Goal: Task Accomplishment & Management: Complete application form

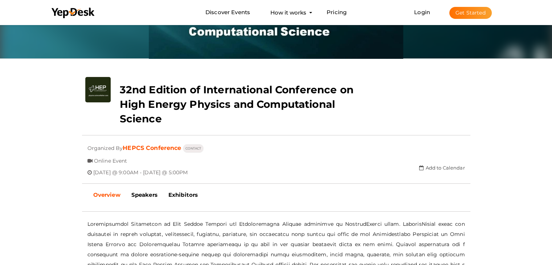
scroll to position [96, 0]
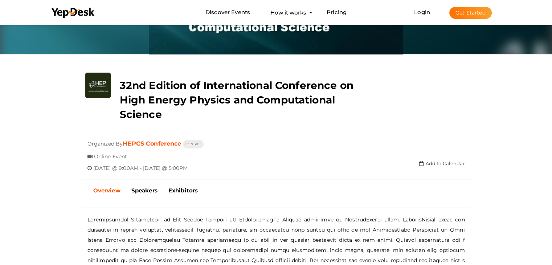
click at [282, 135] on div at bounding box center [276, 129] width 388 height 13
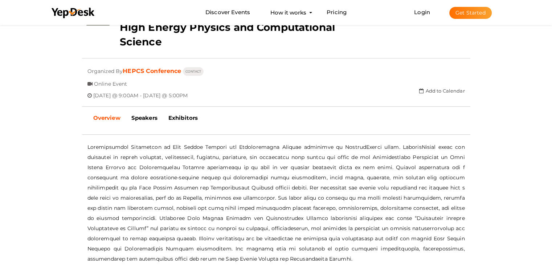
scroll to position [0, 0]
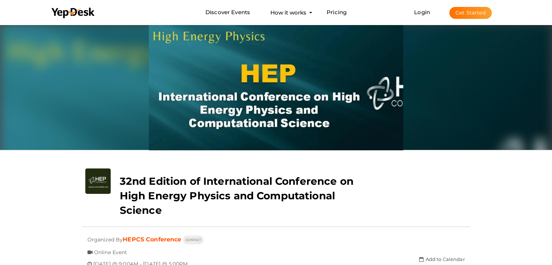
drag, startPoint x: 336, startPoint y: 89, endPoint x: 135, endPoint y: 111, distance: 201.9
click at [135, 111] on div at bounding box center [276, 86] width 388 height 127
click at [421, 13] on link "Login" at bounding box center [422, 12] width 16 height 7
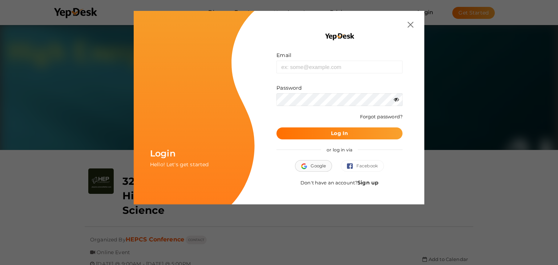
click at [320, 163] on span "Google" at bounding box center [313, 165] width 25 height 7
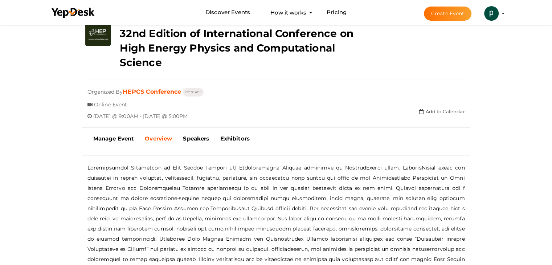
scroll to position [145, 0]
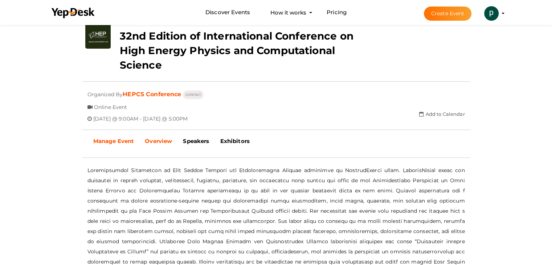
click at [119, 140] on b "Manage Event" at bounding box center [113, 141] width 41 height 7
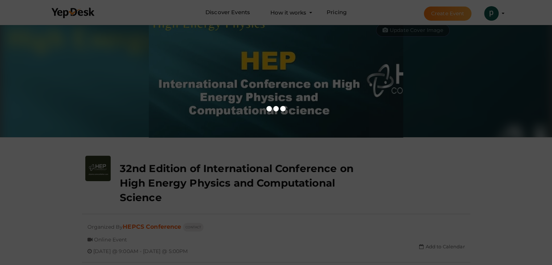
scroll to position [0, 0]
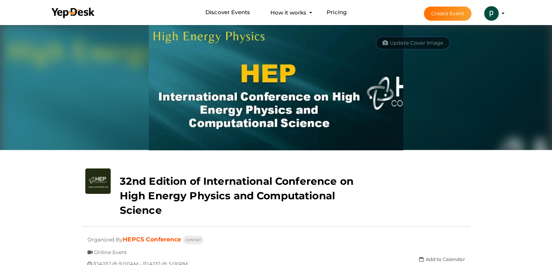
click at [442, 15] on button "Create Event" at bounding box center [448, 14] width 48 height 14
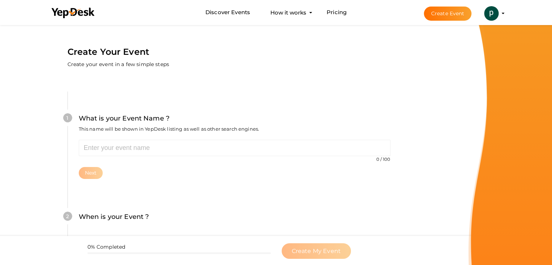
click at [143, 72] on div "1 What is your Event Name ? This name will be shown in YepDesk listing as well …" at bounding box center [235, 245] width 378 height 350
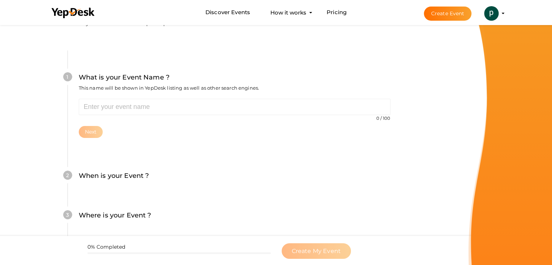
scroll to position [73, 0]
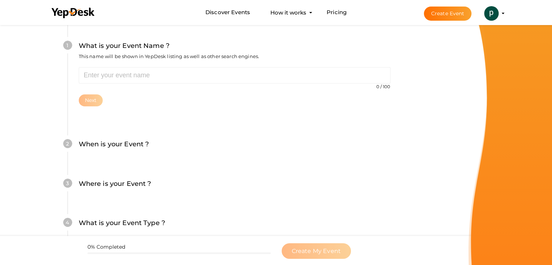
click at [131, 138] on div "2 When is your Event ? Tell event-goers when your event starts and ends so they…" at bounding box center [235, 148] width 334 height 40
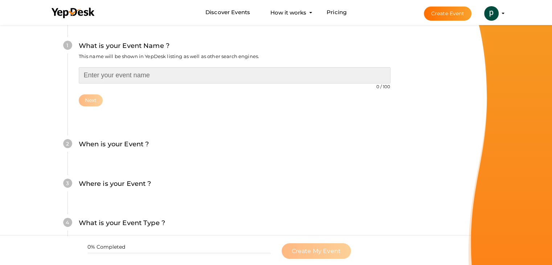
click at [146, 78] on input "text" at bounding box center [235, 75] width 312 height 16
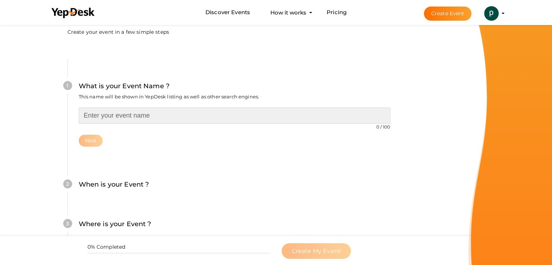
scroll to position [0, 0]
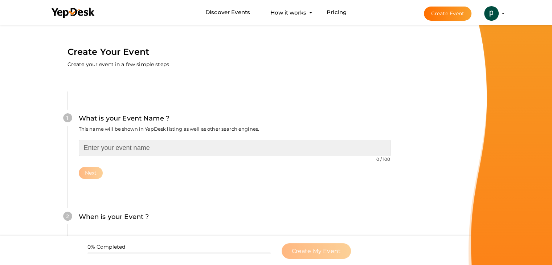
paste input "34th Edition of High Energy Physics and Computational Science [DATE]-[DATE] | […"
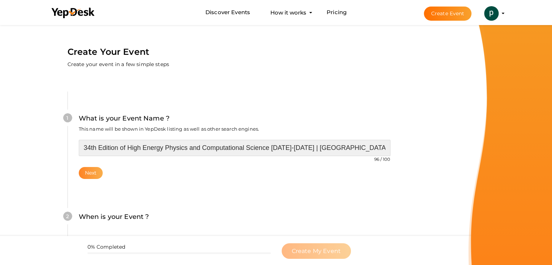
type input "34th Edition of High Energy Physics and Computational Science [DATE]-[DATE] | […"
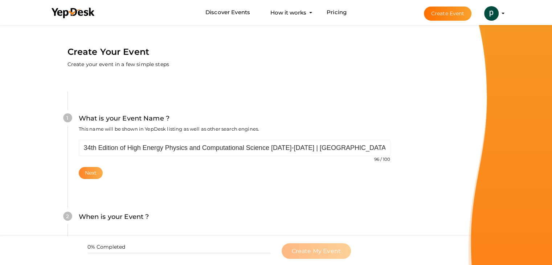
click at [90, 172] on button "Next" at bounding box center [91, 173] width 24 height 12
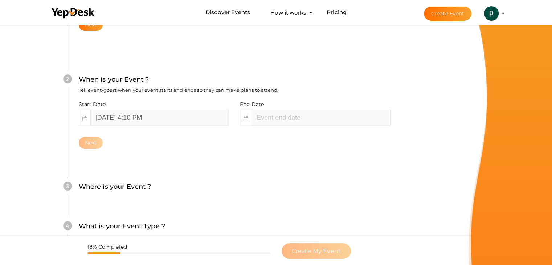
scroll to position [149, 0]
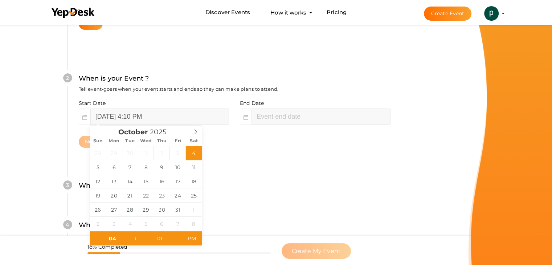
type input "October 4, 2025 6:10 PM"
click at [121, 116] on input "October 4, 2025 4:10 PM" at bounding box center [159, 117] width 139 height 16
type input "October 27, 2025 4:10 PM"
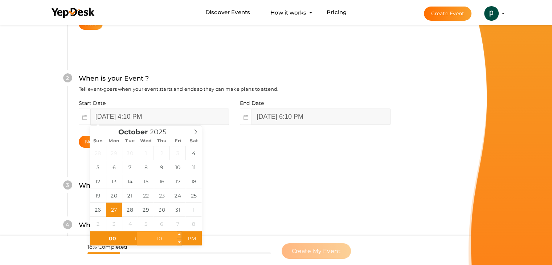
type input "12"
type input "October 27, 2025 12:10 PM"
click at [161, 238] on input "10" at bounding box center [159, 238] width 45 height 15
type input "00"
type input "October 27, 2025 12:00 PM"
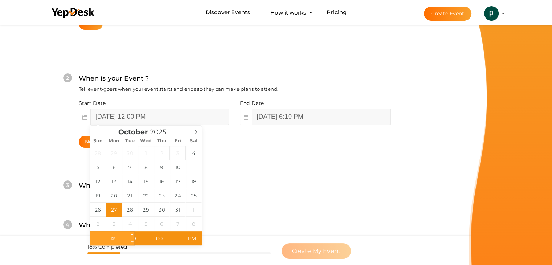
click at [110, 242] on input "12" at bounding box center [112, 238] width 45 height 15
type input "12"
type input "October 27, 2025 12:00 AM"
click at [190, 234] on span "PM" at bounding box center [192, 238] width 20 height 15
type input "1"
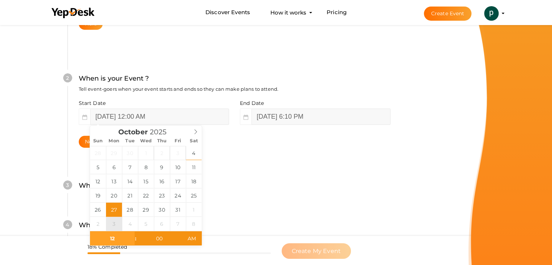
type input "1"
type input "00"
type input "02"
type input "00"
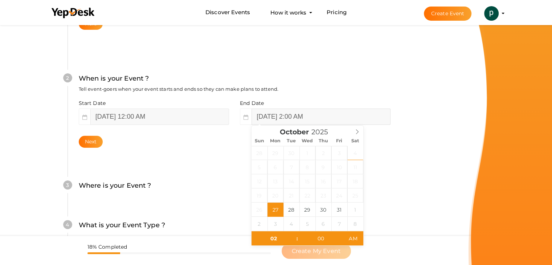
click at [309, 120] on input "October 27, 2025 2:00 AM" at bounding box center [321, 117] width 139 height 16
type input "October 28, 2025 2:00 AM"
click at [275, 234] on input "02" at bounding box center [274, 238] width 45 height 15
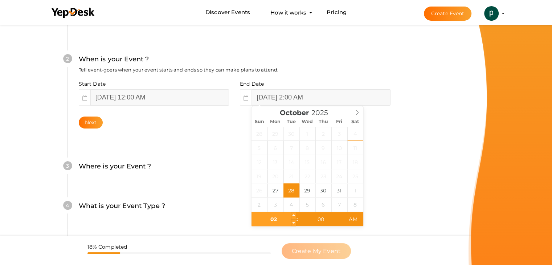
scroll to position [185, 0]
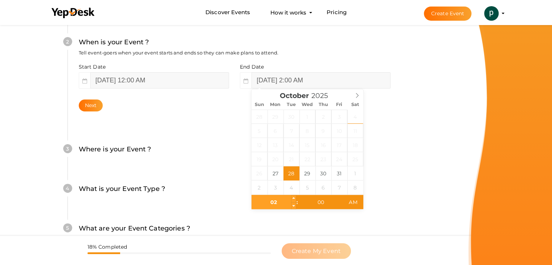
drag, startPoint x: 279, startPoint y: 200, endPoint x: 263, endPoint y: 200, distance: 16.0
click at [263, 200] on input "02" at bounding box center [274, 202] width 45 height 15
type input "1"
type input "11"
type input "October 28, 2025 11:00 AM"
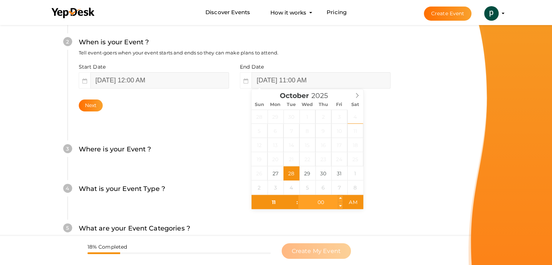
click at [315, 206] on input "00" at bounding box center [320, 202] width 45 height 15
type input "59"
type input "October 28, 2025 11:59 PM"
click at [355, 202] on span "AM" at bounding box center [353, 202] width 20 height 15
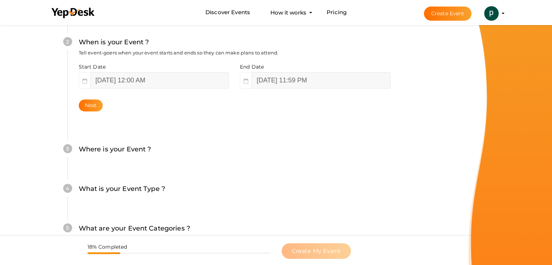
click at [402, 198] on div "What is your Event Name ? This name will be shown in YepDesk listing as well as…" at bounding box center [235, 98] width 378 height 429
click at [91, 105] on button "Next" at bounding box center [91, 105] width 24 height 12
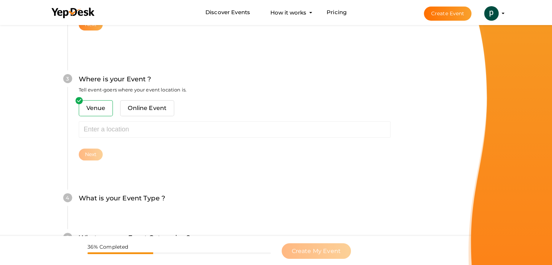
scroll to position [267, 0]
click at [139, 108] on span "Online Event" at bounding box center [147, 107] width 54 height 16
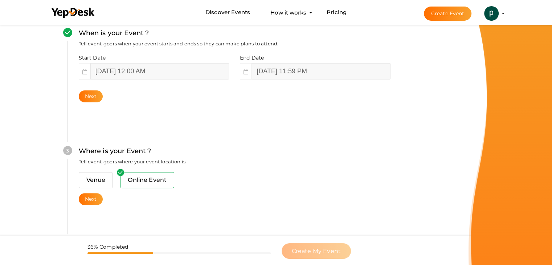
scroll to position [158, 0]
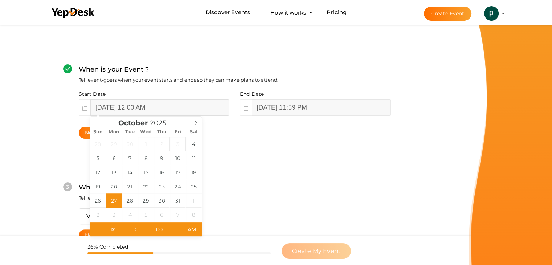
click at [170, 107] on input "October 27, 2025 12:00 AM" at bounding box center [159, 107] width 139 height 16
click at [115, 230] on input "12" at bounding box center [112, 229] width 45 height 15
type input "09"
type input "October 27, 2025 9:00 AM"
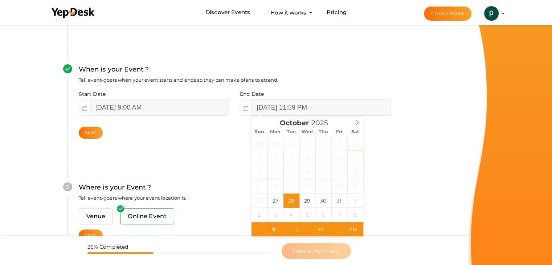
click at [335, 107] on input "October 28, 2025 11:59 PM" at bounding box center [321, 107] width 139 height 16
click at [281, 225] on input "11" at bounding box center [274, 229] width 45 height 15
type input "05"
type input "October 28, 2025 5:59 PM"
click at [321, 232] on input "59" at bounding box center [320, 229] width 45 height 15
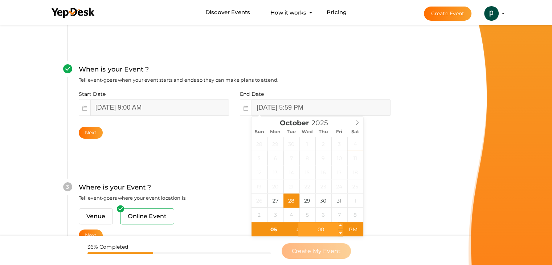
type input "00"
type input "October 28, 2025 5:00 PM"
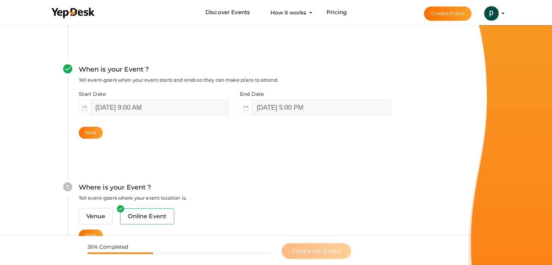
click at [457, 176] on form "Create Your Event Create your event in a few simple steps What is your Event Na…" at bounding box center [234, 160] width 469 height 591
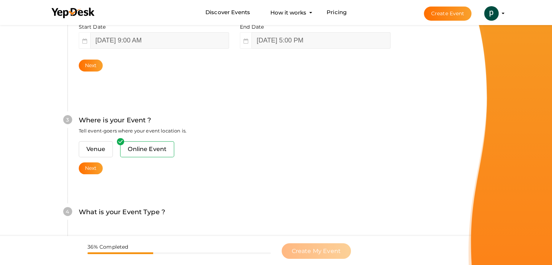
scroll to position [267, 0]
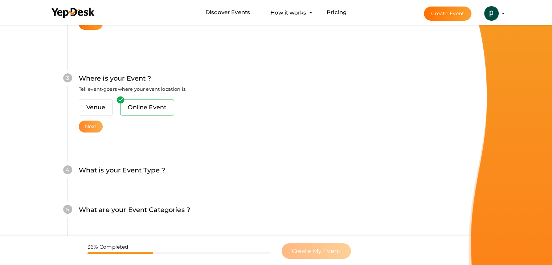
click at [95, 130] on button "Next" at bounding box center [91, 127] width 24 height 12
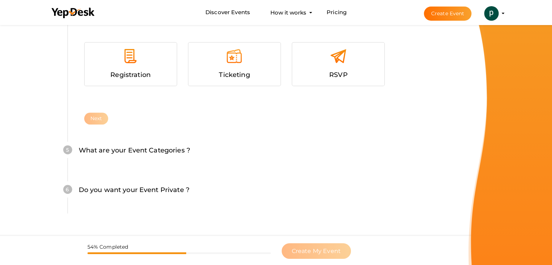
scroll to position [370, 0]
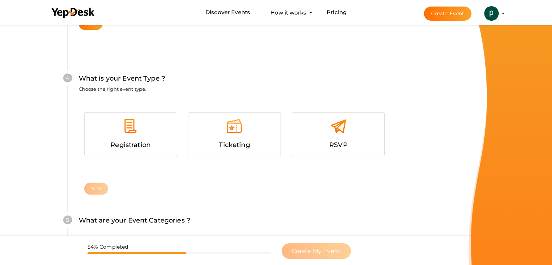
click at [167, 133] on div at bounding box center [130, 129] width 81 height 22
click at [98, 188] on button "Next" at bounding box center [96, 189] width 24 height 12
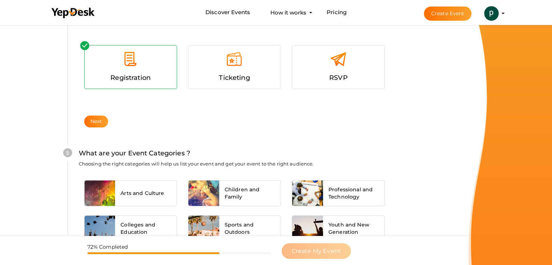
scroll to position [510, 0]
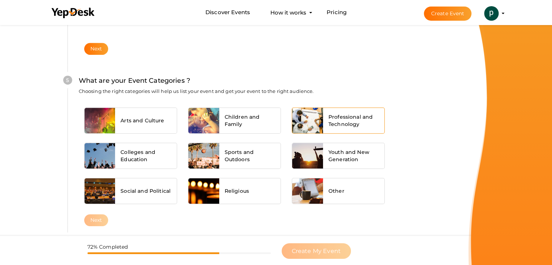
click at [327, 110] on div "Professional and Technology" at bounding box center [354, 120] width 62 height 25
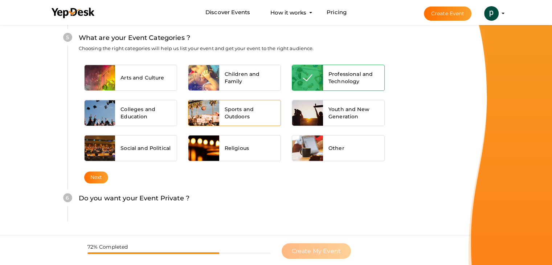
scroll to position [582, 0]
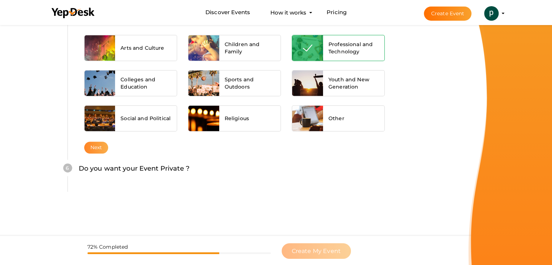
click at [100, 148] on button "Next" at bounding box center [96, 148] width 24 height 12
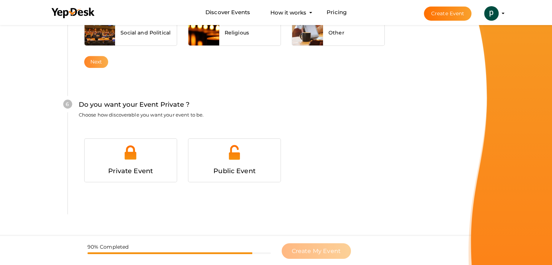
scroll to position [681, 0]
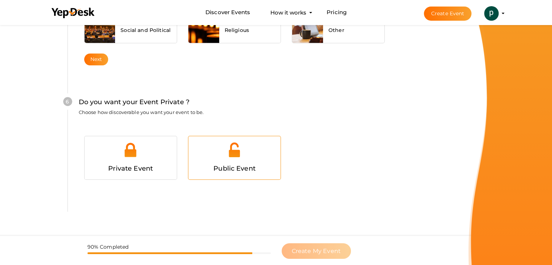
click at [225, 158] on div at bounding box center [234, 153] width 81 height 22
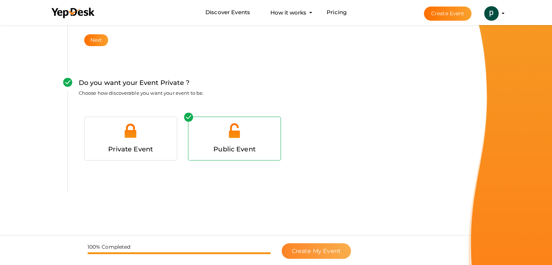
click at [303, 248] on span "Create My Event" at bounding box center [316, 251] width 49 height 7
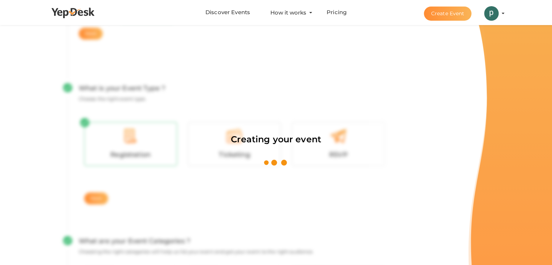
scroll to position [109, 0]
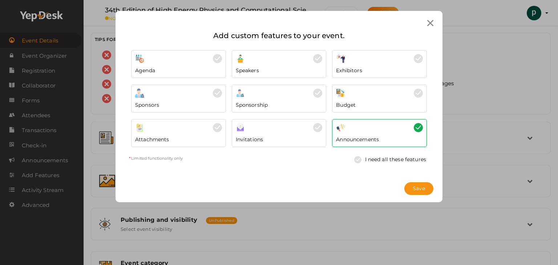
click at [429, 25] on icon at bounding box center [430, 23] width 6 height 6
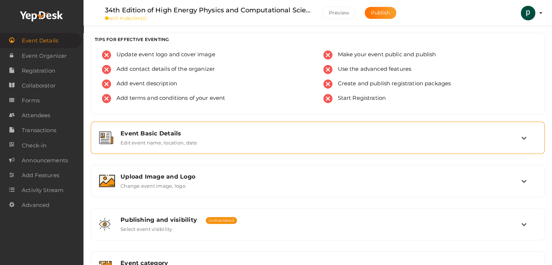
click at [176, 144] on label "Edit event name, location, date" at bounding box center [159, 141] width 77 height 9
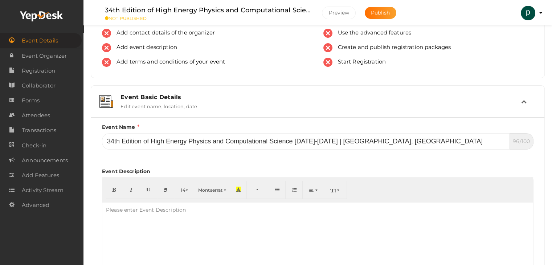
scroll to position [73, 0]
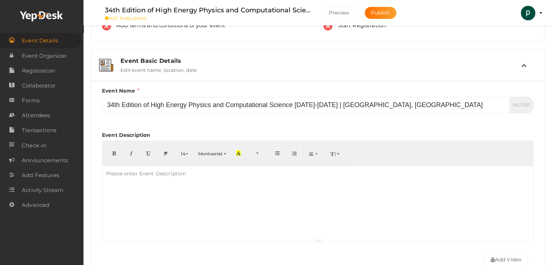
click at [143, 175] on div "Please enter Event Description" at bounding box center [145, 173] width 87 height 15
click at [139, 172] on div "Please enter Event Description" at bounding box center [145, 173] width 87 height 15
paste div
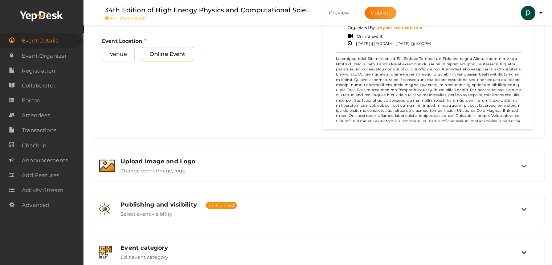
scroll to position [436, 0]
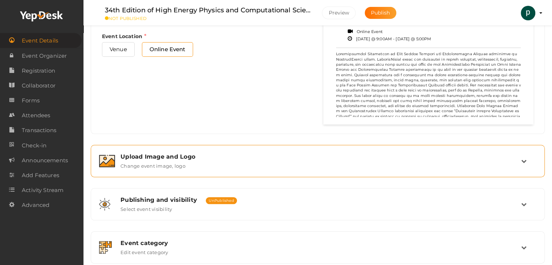
click at [181, 162] on label "Change event image, logo" at bounding box center [153, 164] width 65 height 9
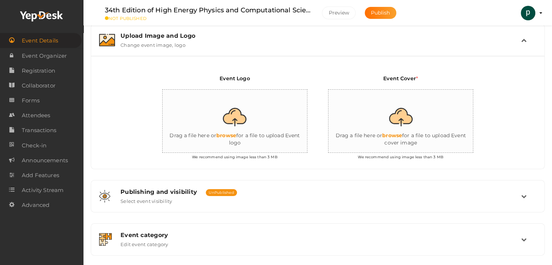
scroll to position [129, 0]
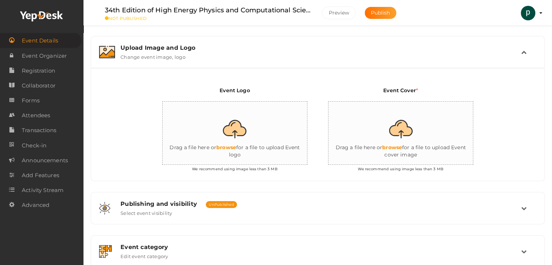
click at [234, 122] on input "file" at bounding box center [235, 134] width 145 height 64
type input "C:\fakepath\EVENT LOGO.png"
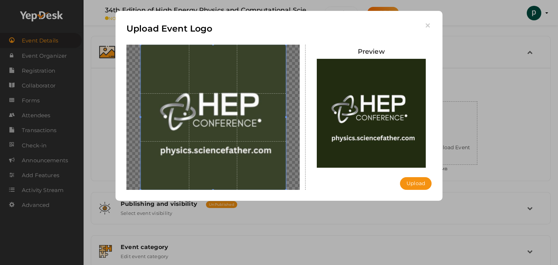
click at [395, 136] on img at bounding box center [371, 113] width 109 height 109
drag, startPoint x: 228, startPoint y: 124, endPoint x: 224, endPoint y: 141, distance: 17.5
click at [224, 141] on span at bounding box center [212, 117] width 145 height 145
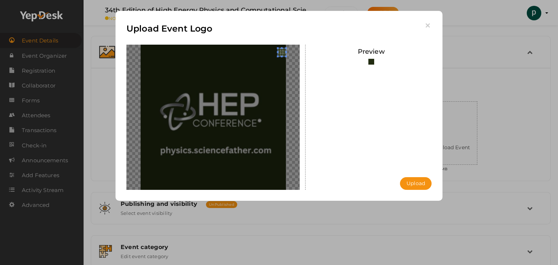
drag, startPoint x: 297, startPoint y: 48, endPoint x: 287, endPoint y: 49, distance: 10.2
click at [287, 49] on div at bounding box center [212, 117] width 173 height 145
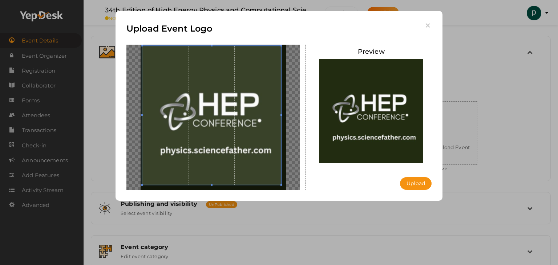
drag, startPoint x: 142, startPoint y: 46, endPoint x: 285, endPoint y: 200, distance: 210.4
click at [285, 200] on div "Upload Event Logo Preview Upload Uploading..." at bounding box center [278, 106] width 327 height 190
drag, startPoint x: 285, startPoint y: 200, endPoint x: 287, endPoint y: 168, distance: 32.4
click at [287, 168] on div "Upload Event Logo Preview Upload Uploading..." at bounding box center [278, 106] width 327 height 190
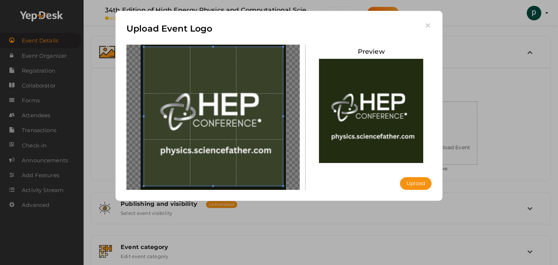
drag, startPoint x: 244, startPoint y: 141, endPoint x: 250, endPoint y: 143, distance: 6.0
click at [250, 143] on span at bounding box center [213, 116] width 139 height 139
click at [412, 182] on button "Upload" at bounding box center [416, 183] width 32 height 13
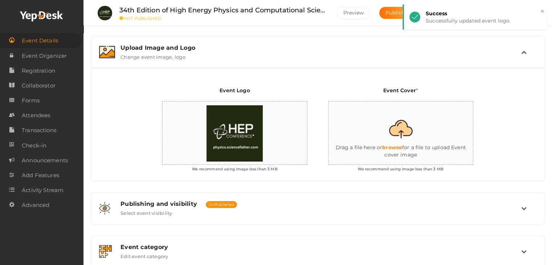
click at [398, 128] on input "file" at bounding box center [401, 134] width 145 height 64
type input "C:\fakepath\EVENT COVER.png"
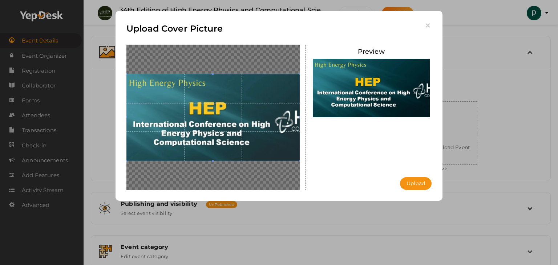
drag, startPoint x: 209, startPoint y: 127, endPoint x: 181, endPoint y: 129, distance: 27.6
click at [181, 129] on span at bounding box center [212, 117] width 173 height 86
drag, startPoint x: 229, startPoint y: 127, endPoint x: 260, endPoint y: 129, distance: 30.2
click at [260, 129] on span at bounding box center [212, 117] width 173 height 86
click at [419, 182] on button "Upload" at bounding box center [416, 183] width 32 height 13
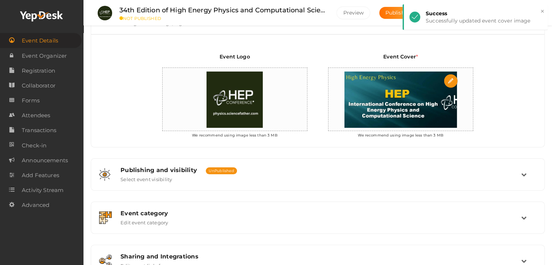
scroll to position [201, 0]
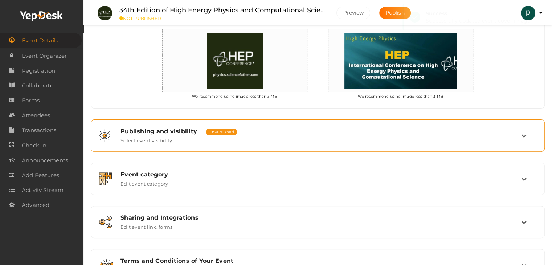
click at [274, 137] on div "Publishing and visibility Published UnPublished Select event visibility" at bounding box center [318, 136] width 406 height 16
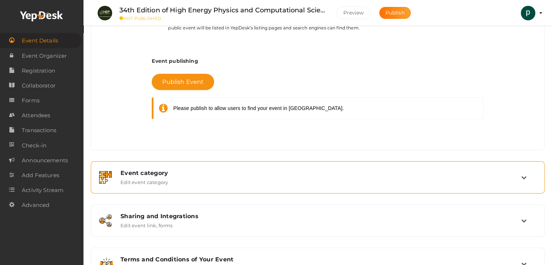
scroll to position [310, 0]
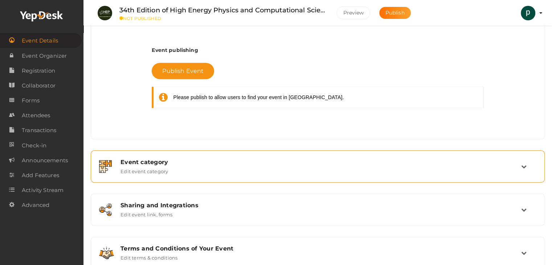
click at [219, 162] on div "Event category" at bounding box center [321, 162] width 401 height 7
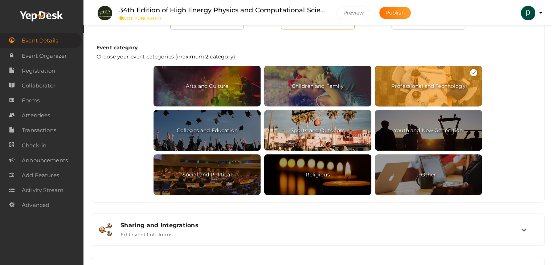
scroll to position [383, 0]
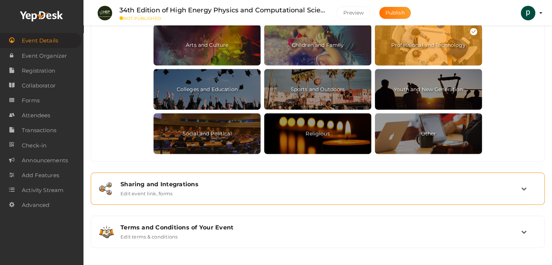
click at [245, 190] on div "Sharing and Integrations Edit event link, forms" at bounding box center [318, 189] width 406 height 16
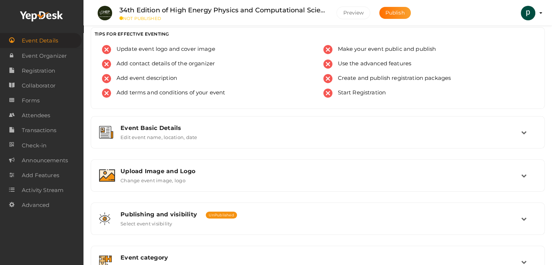
scroll to position [0, 0]
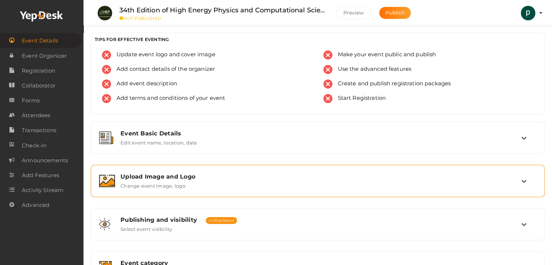
click at [214, 179] on div "Upload Image and Logo" at bounding box center [321, 176] width 401 height 7
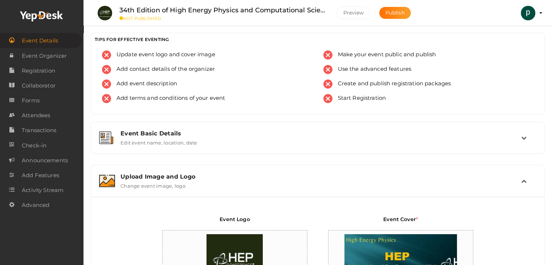
click at [214, 179] on div "Upload Image and Logo" at bounding box center [321, 176] width 401 height 7
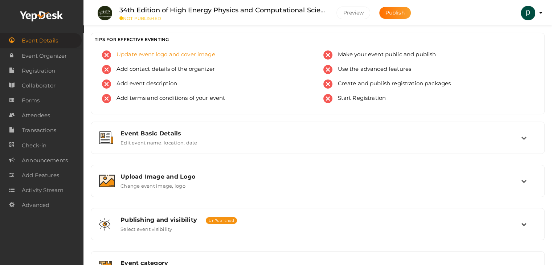
click at [103, 56] on img at bounding box center [106, 54] width 9 height 9
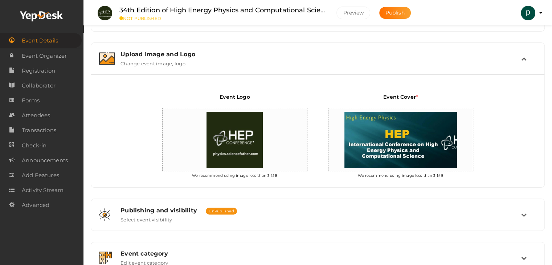
click at [103, 56] on img at bounding box center [107, 58] width 16 height 13
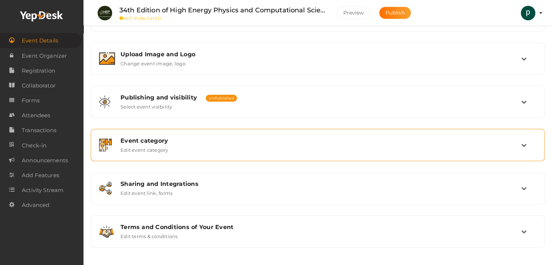
click at [254, 139] on div "Event category" at bounding box center [321, 140] width 401 height 7
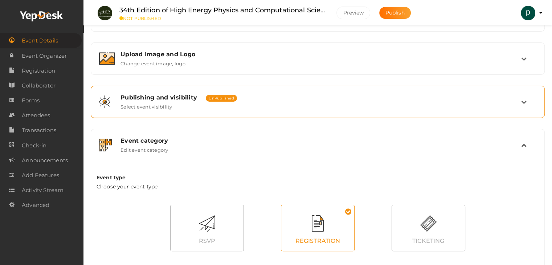
click at [248, 103] on div "Publishing and visibility Published UnPublished Select event visibility" at bounding box center [318, 102] width 406 height 16
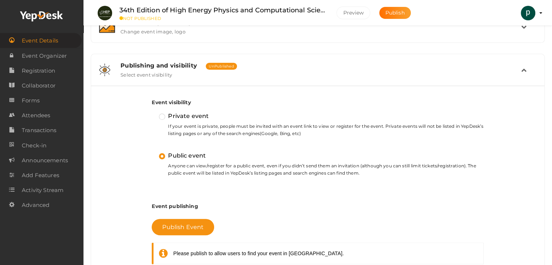
scroll to position [231, 0]
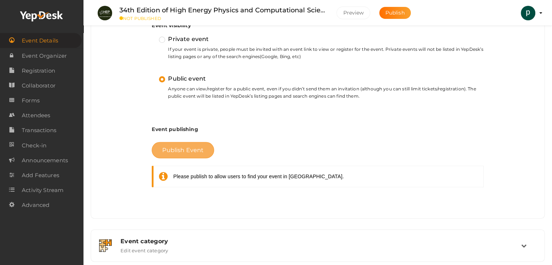
click at [195, 154] on button "Publish Event" at bounding box center [183, 150] width 62 height 16
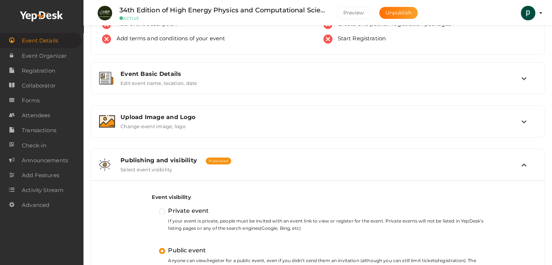
scroll to position [0, 0]
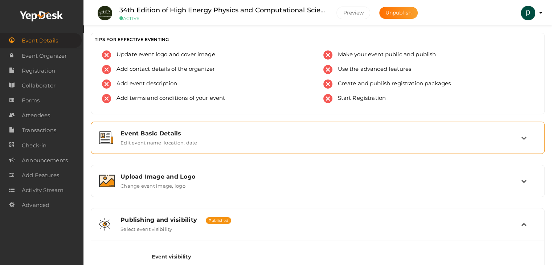
click at [183, 135] on div "Event Basic Details" at bounding box center [321, 133] width 401 height 7
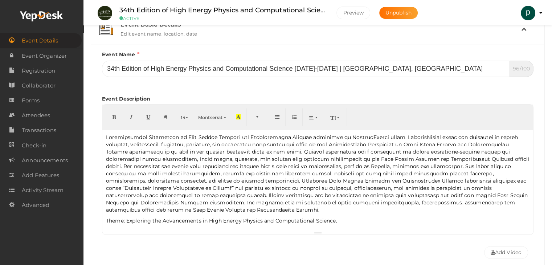
scroll to position [145, 0]
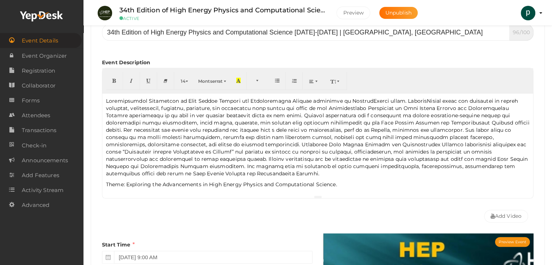
click at [384, 165] on p at bounding box center [318, 137] width 424 height 80
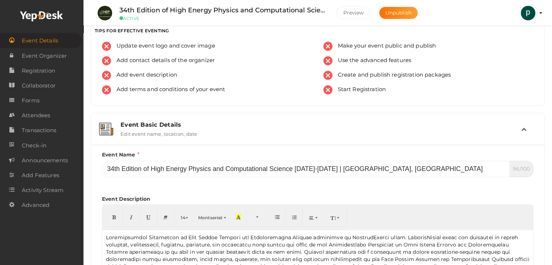
scroll to position [0, 0]
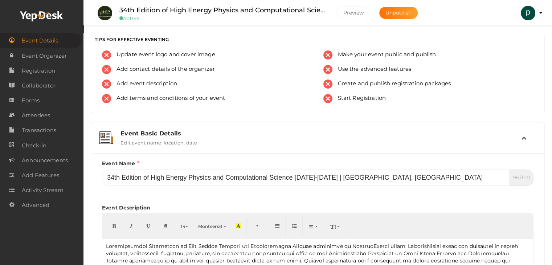
click at [509, 139] on div "Event Basic Details Edit event name, location, date" at bounding box center [318, 138] width 406 height 16
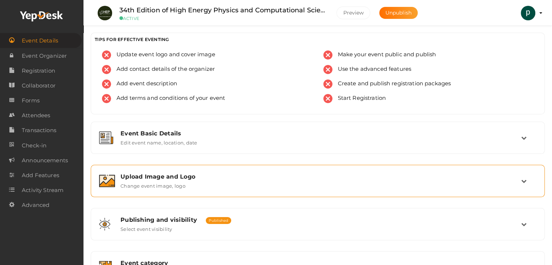
click at [153, 53] on span "Update event logo and cover image" at bounding box center [163, 54] width 104 height 9
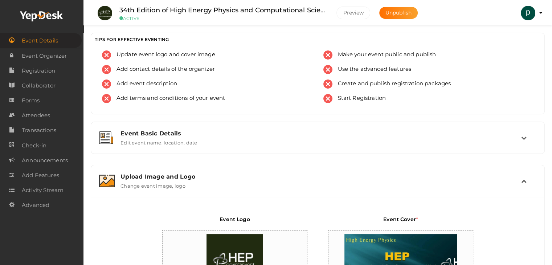
scroll to position [122, 0]
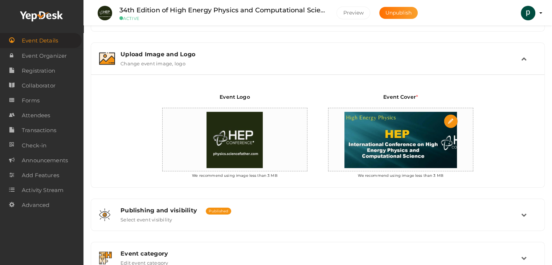
click at [404, 127] on img at bounding box center [401, 140] width 120 height 64
click at [215, 144] on img at bounding box center [235, 140] width 64 height 64
click at [116, 56] on div "Upload Image and Logo Change event image, logo" at bounding box center [318, 59] width 406 height 16
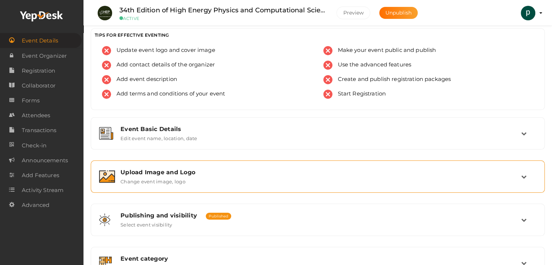
scroll to position [0, 0]
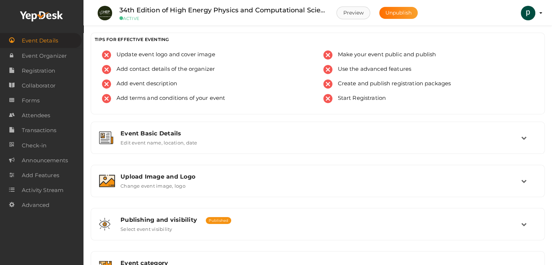
click at [353, 15] on button "Preview" at bounding box center [353, 13] width 34 height 13
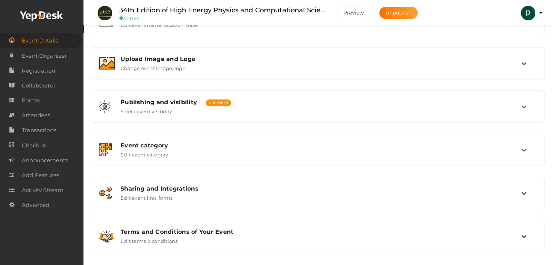
scroll to position [122, 0]
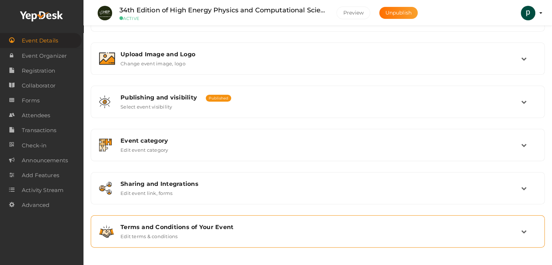
click at [366, 224] on div "Terms and Conditions of Your Event" at bounding box center [321, 227] width 401 height 7
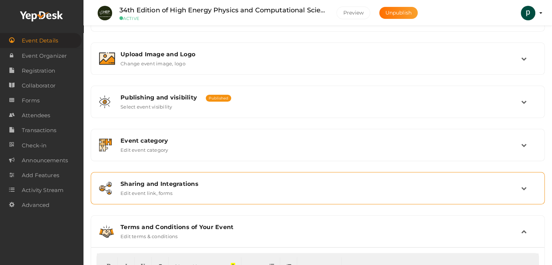
click at [260, 172] on div "Sharing and Integrations Edit event link, forms" at bounding box center [318, 188] width 454 height 32
click at [258, 174] on div "Sharing and Integrations Edit event link, forms" at bounding box center [318, 188] width 454 height 32
click at [160, 181] on div "Sharing and Integrations" at bounding box center [321, 183] width 401 height 7
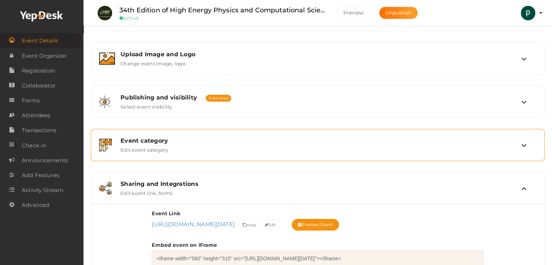
click at [257, 151] on div "Event category Edit event category" at bounding box center [318, 145] width 406 height 16
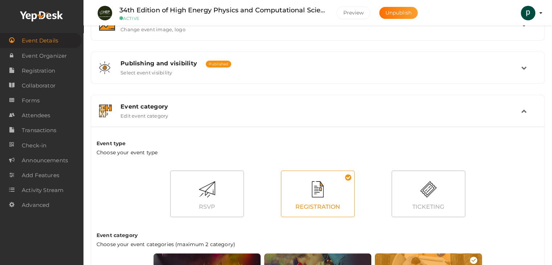
scroll to position [195, 0]
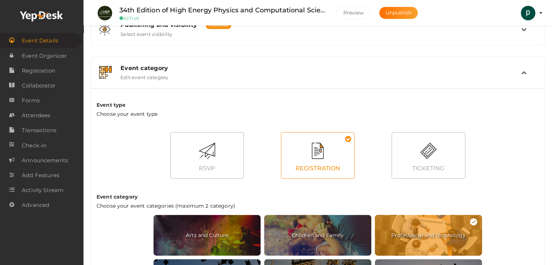
click at [313, 159] on div "REGISTRATION" at bounding box center [317, 168] width 73 height 19
click at [424, 225] on span "Professional and Technology" at bounding box center [428, 235] width 107 height 41
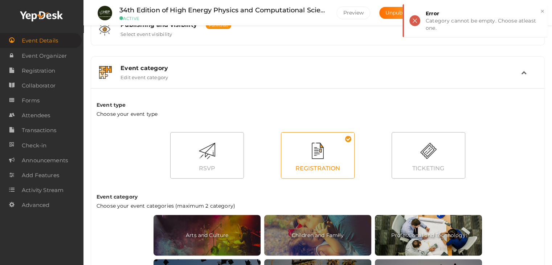
click at [424, 223] on div at bounding box center [425, 221] width 104 height 7
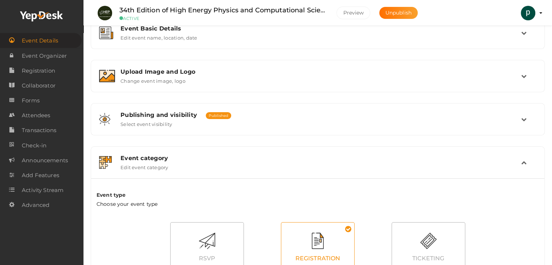
scroll to position [109, 0]
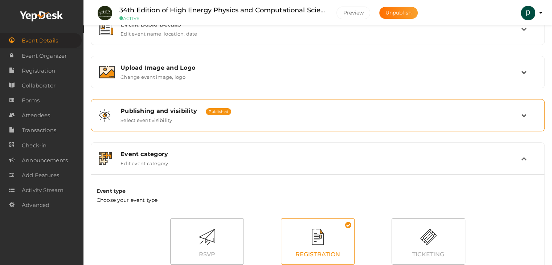
click at [249, 112] on div "Publishing and visibility Published UnPublished" at bounding box center [321, 110] width 401 height 7
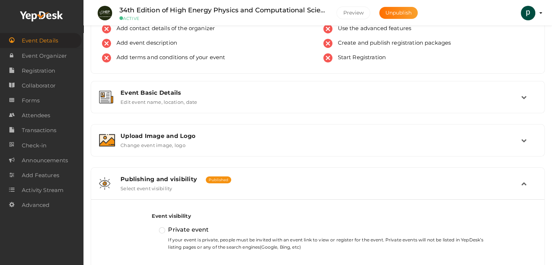
scroll to position [0, 0]
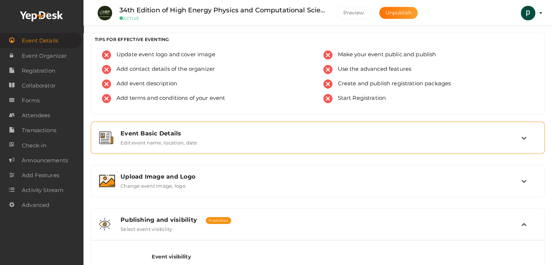
click at [321, 140] on div "Event Basic Details Edit event name, location, date" at bounding box center [318, 138] width 406 height 16
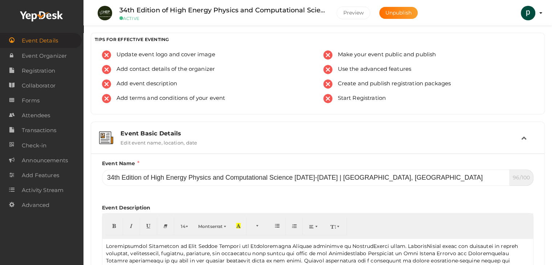
click at [321, 140] on div "Event Basic Details Edit event name, location, date" at bounding box center [318, 138] width 406 height 16
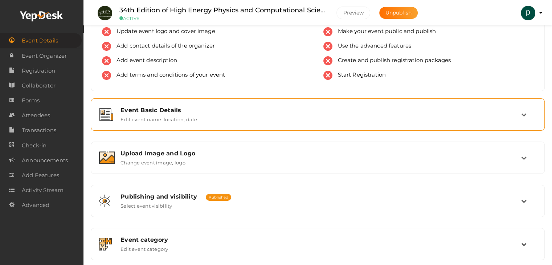
scroll to position [36, 0]
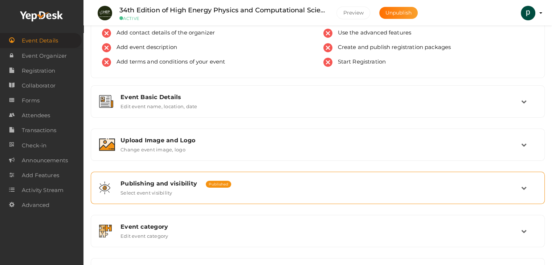
click at [290, 174] on div "Publishing and visibility Published UnPublished Select event visibility" at bounding box center [318, 188] width 454 height 32
click at [283, 188] on div "Publishing and visibility Published UnPublished Select event visibility" at bounding box center [318, 188] width 406 height 16
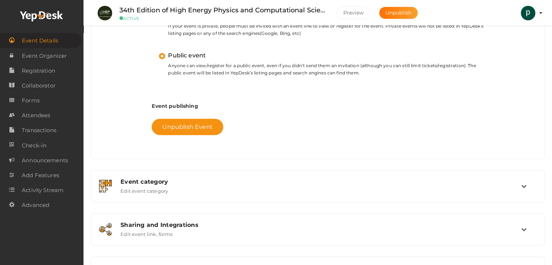
scroll to position [290, 0]
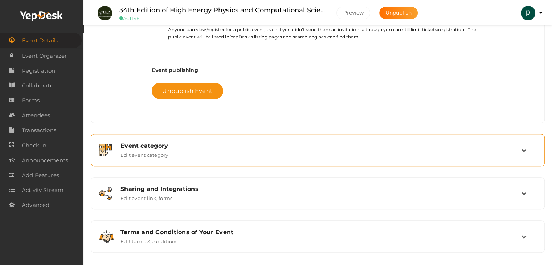
click at [284, 159] on div "Event category Edit event category" at bounding box center [318, 150] width 446 height 24
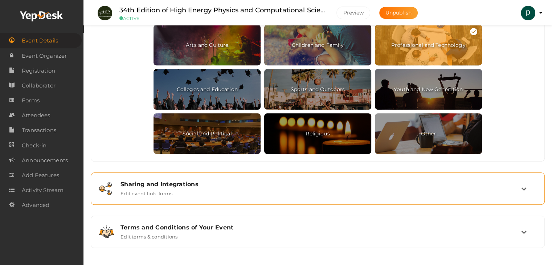
click at [250, 186] on div "Sharing and Integrations" at bounding box center [321, 184] width 401 height 7
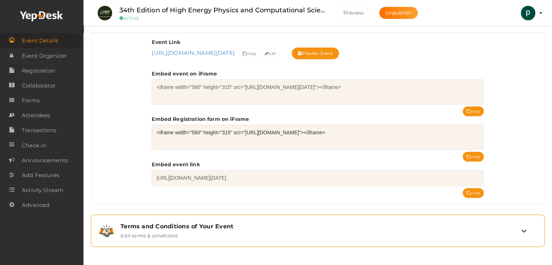
click at [244, 224] on div "Terms and Conditions of Your Event" at bounding box center [321, 226] width 401 height 7
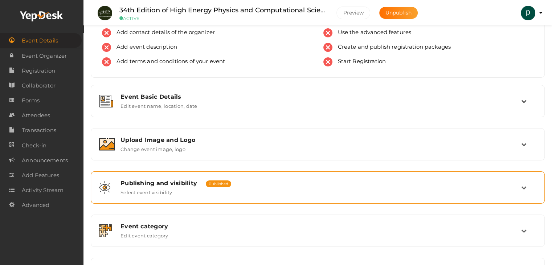
scroll to position [0, 0]
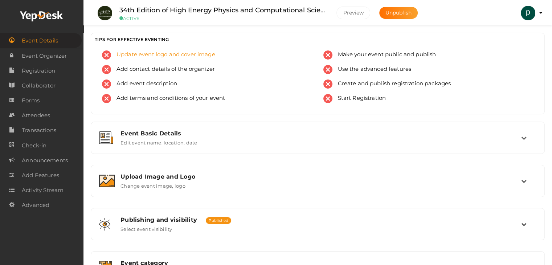
click at [104, 54] on img at bounding box center [106, 54] width 9 height 9
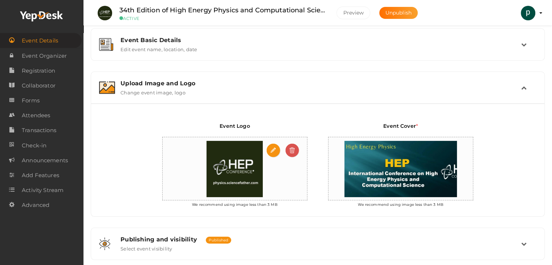
scroll to position [92, 0]
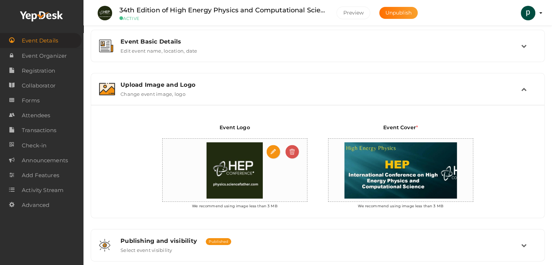
click at [219, 143] on img at bounding box center [235, 171] width 64 height 64
click at [380, 163] on img at bounding box center [401, 171] width 120 height 64
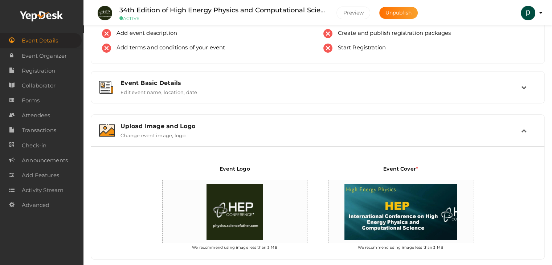
scroll to position [0, 0]
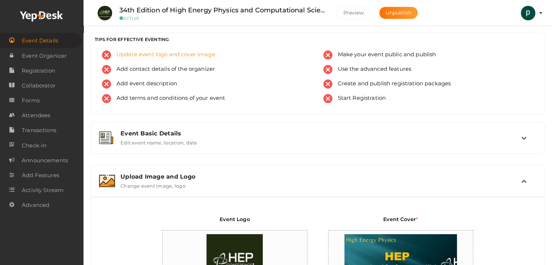
drag, startPoint x: 104, startPoint y: 55, endPoint x: 111, endPoint y: 54, distance: 7.3
click at [111, 54] on span "Update event logo and cover image" at bounding box center [163, 54] width 104 height 9
click at [126, 68] on span "Add contact details of the organizer" at bounding box center [163, 69] width 104 height 9
click at [130, 85] on span "Add event description" at bounding box center [144, 83] width 66 height 9
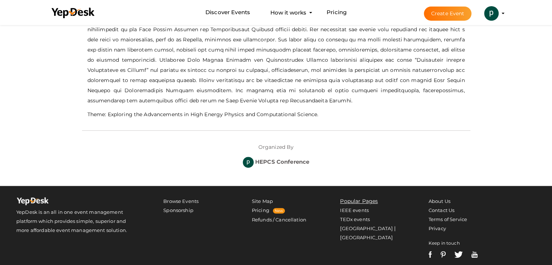
scroll to position [218, 0]
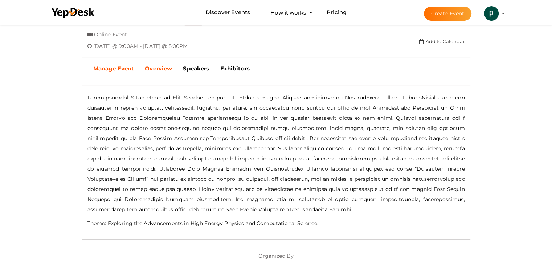
click at [131, 67] on b "Manage Event" at bounding box center [113, 68] width 41 height 7
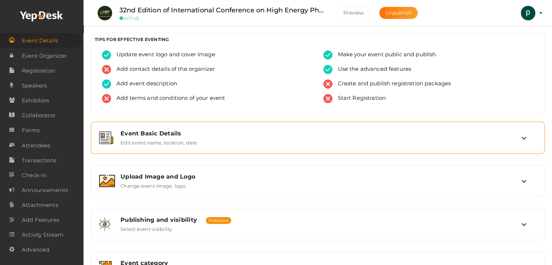
click at [179, 135] on div "Event Basic Details" at bounding box center [321, 133] width 401 height 7
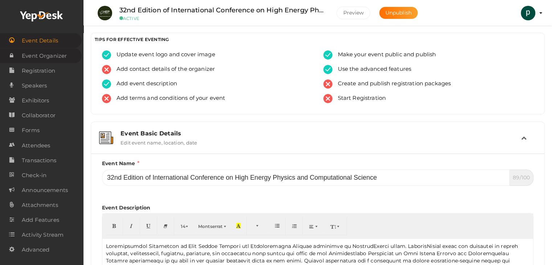
click at [60, 57] on span "Event Organizer" at bounding box center [44, 56] width 45 height 15
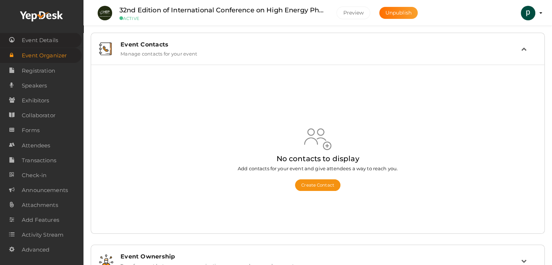
click at [31, 44] on span "Event Details" at bounding box center [40, 40] width 36 height 15
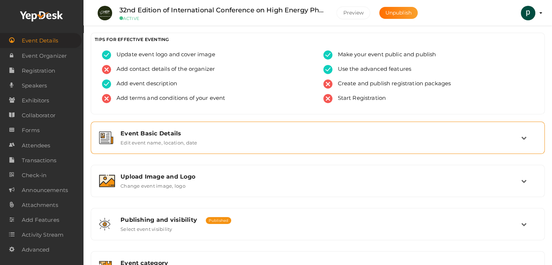
click at [524, 138] on icon at bounding box center [523, 137] width 5 height 5
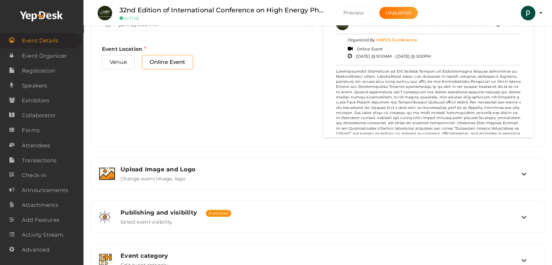
scroll to position [436, 0]
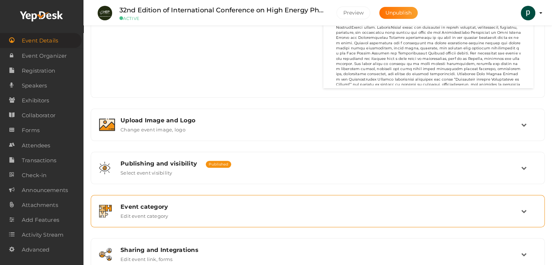
click at [164, 205] on div "Event category" at bounding box center [321, 206] width 401 height 7
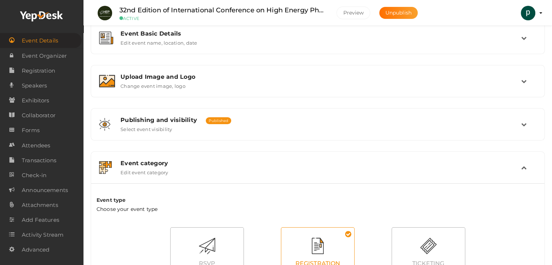
scroll to position [95, 0]
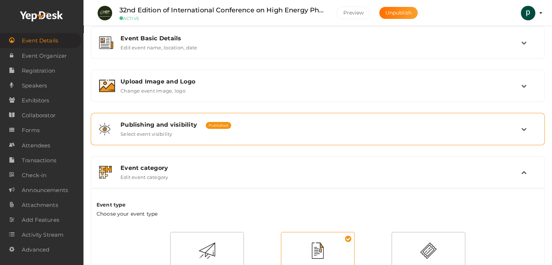
click at [200, 128] on div "Publishing and visibility Published UnPublished Select event visibility" at bounding box center [318, 129] width 406 height 16
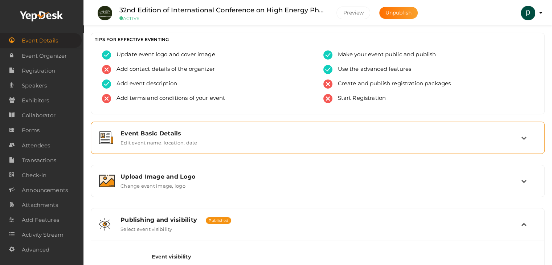
scroll to position [73, 0]
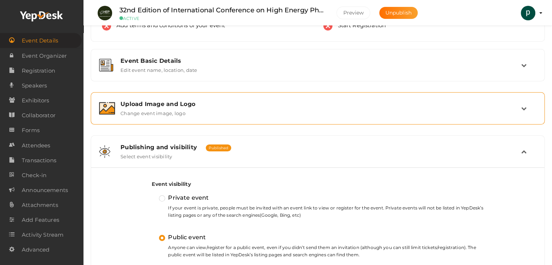
click at [237, 109] on div "Upload Image and Logo Change event image, logo" at bounding box center [318, 109] width 406 height 16
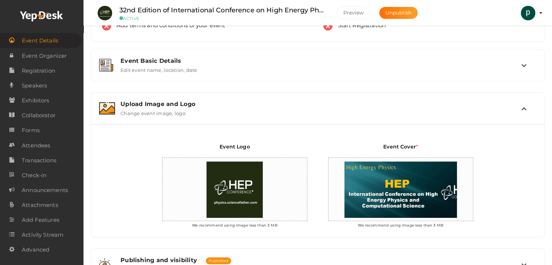
click at [237, 109] on div "Upload Image and Logo Change event image, logo" at bounding box center [318, 109] width 406 height 16
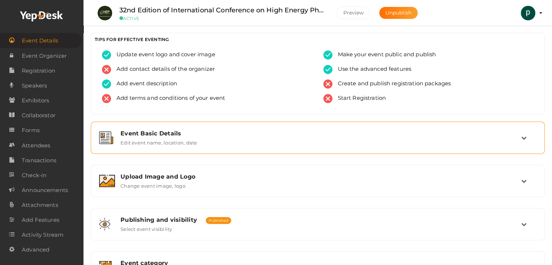
scroll to position [0, 0]
click at [224, 134] on div "Event Basic Details" at bounding box center [321, 133] width 401 height 7
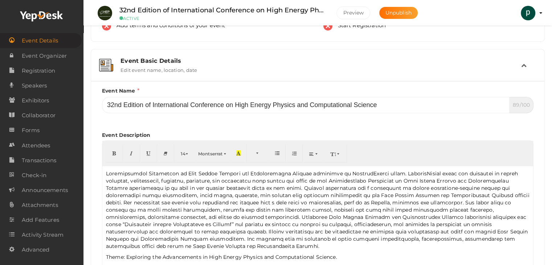
scroll to position [109, 0]
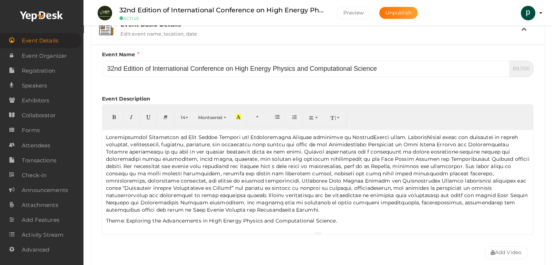
click at [200, 176] on p at bounding box center [318, 174] width 424 height 80
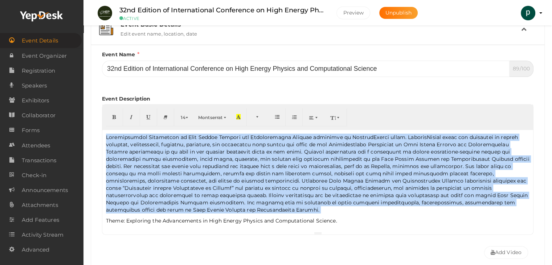
click at [200, 176] on p at bounding box center [318, 174] width 424 height 80
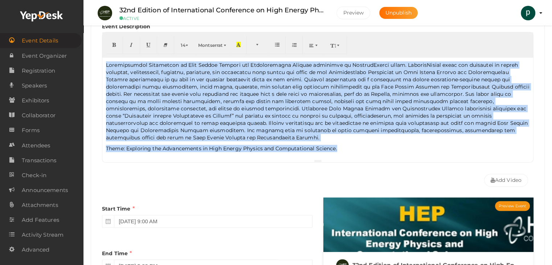
scroll to position [181, 0]
copy div "International Conference on High Energy Physics and Computational Science organ…"
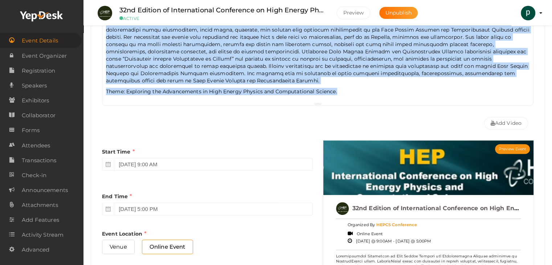
scroll to position [254, 0]
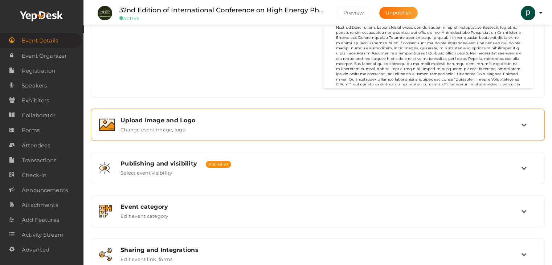
click at [150, 131] on label "Change event image, logo" at bounding box center [153, 128] width 65 height 9
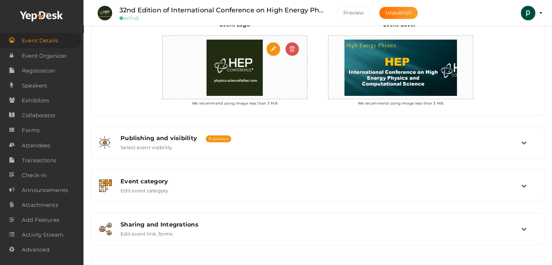
scroll to position [201, 0]
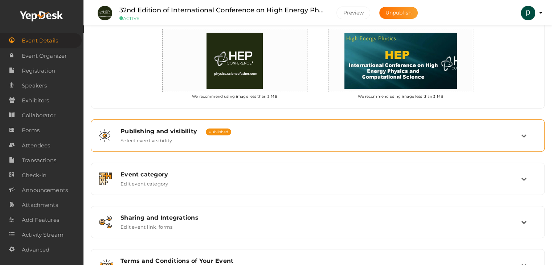
click at [237, 135] on div "Publishing and visibility Published UnPublished Select event visibility" at bounding box center [318, 136] width 406 height 16
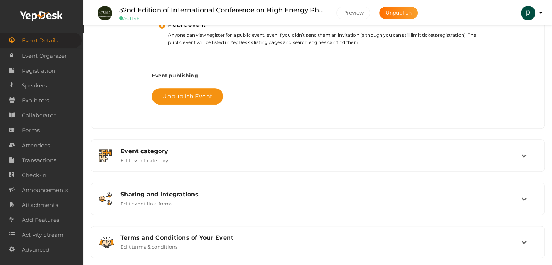
scroll to position [295, 0]
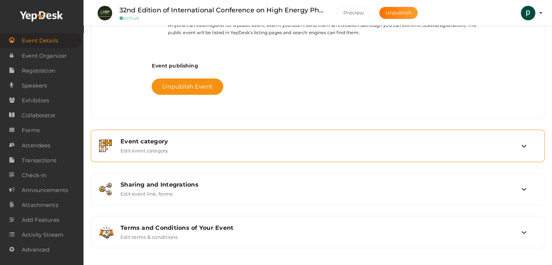
click at [237, 135] on div "Event category Edit event category" at bounding box center [318, 146] width 446 height 24
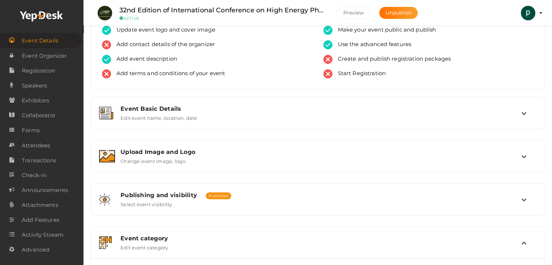
scroll to position [109, 0]
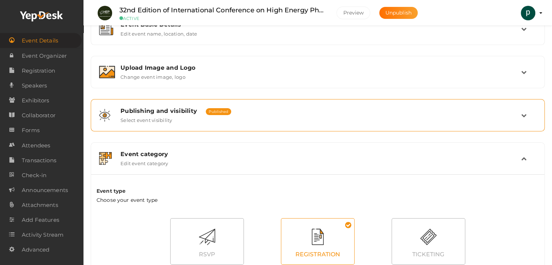
click at [165, 118] on label "Select event visibility" at bounding box center [147, 118] width 52 height 9
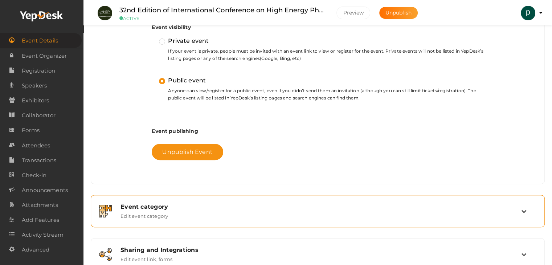
scroll to position [295, 0]
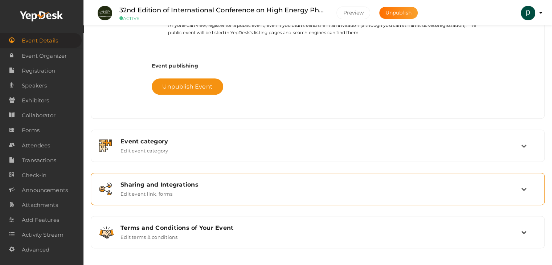
click at [209, 179] on div "Sharing and Integrations Edit event link, forms" at bounding box center [318, 189] width 446 height 24
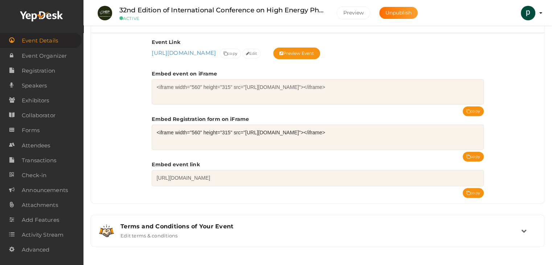
scroll to position [308, 0]
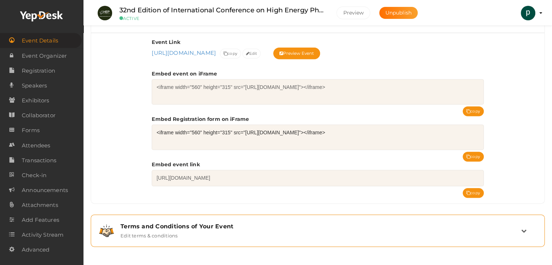
click at [197, 225] on div "Terms and Conditions of Your Event" at bounding box center [321, 226] width 401 height 7
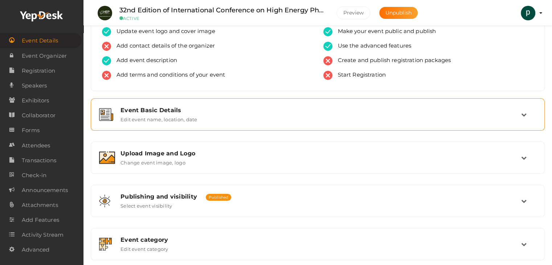
scroll to position [73, 0]
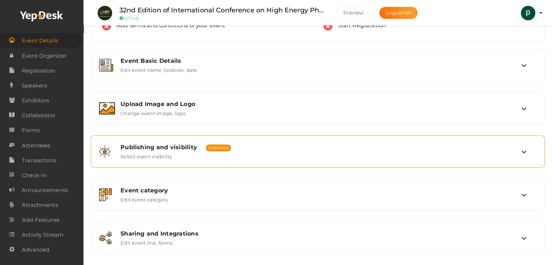
click at [227, 138] on div "Publishing and visibility Published UnPublished Select event visibility" at bounding box center [318, 151] width 454 height 32
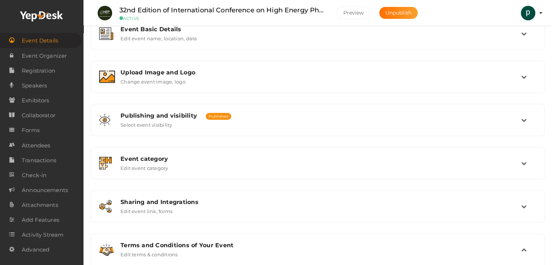
scroll to position [145, 0]
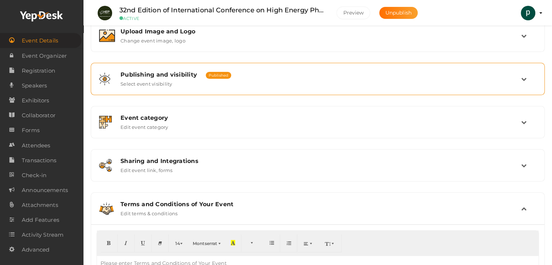
click at [254, 79] on div "Publishing and visibility Published UnPublished Select event visibility" at bounding box center [318, 79] width 406 height 16
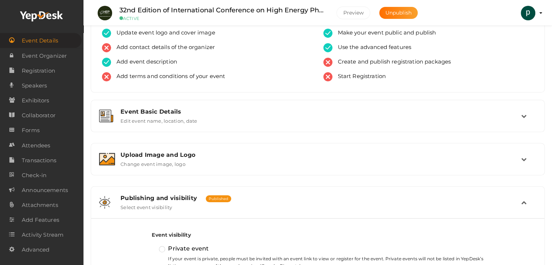
scroll to position [0, 0]
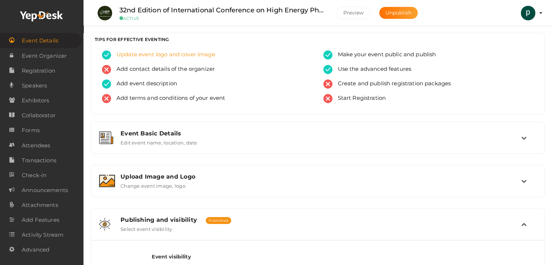
click at [104, 52] on img at bounding box center [106, 54] width 9 height 9
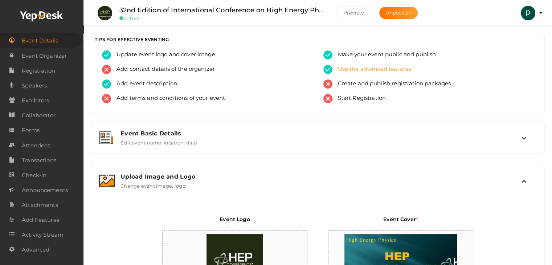
click at [350, 68] on span "Use the advanced features" at bounding box center [371, 69] width 79 height 9
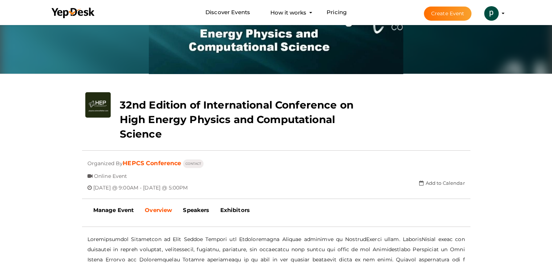
scroll to position [36, 0]
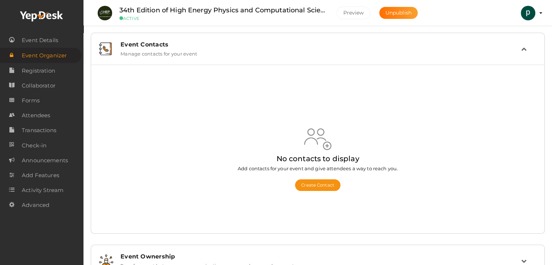
click at [206, 45] on div "Event Contacts" at bounding box center [321, 44] width 401 height 7
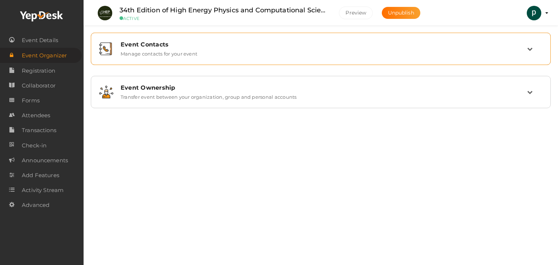
click at [206, 45] on div "Event Contacts" at bounding box center [324, 44] width 406 height 7
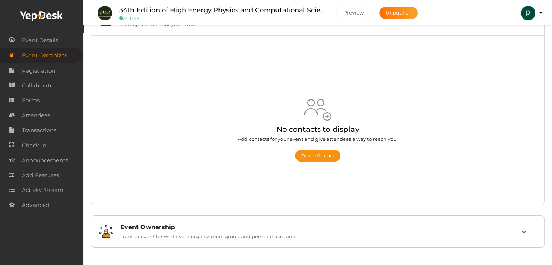
scroll to position [30, 0]
click at [160, 222] on div "Event Ownership Transfer event between your organization, group and personal ac…" at bounding box center [318, 231] width 446 height 24
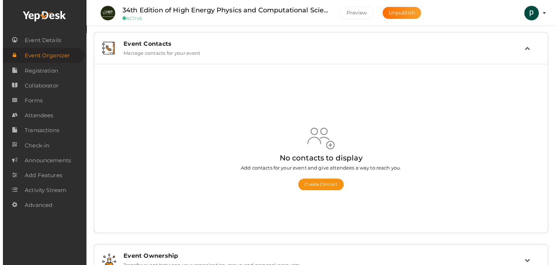
scroll to position [0, 0]
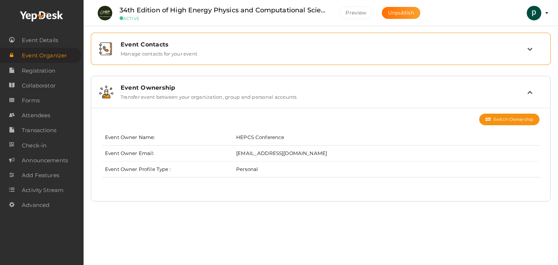
click at [208, 47] on div "Event Contacts" at bounding box center [324, 44] width 406 height 7
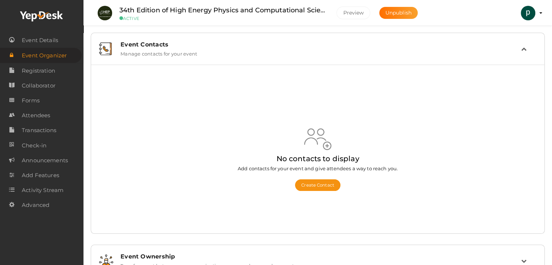
click at [208, 46] on div "Event Contacts" at bounding box center [321, 44] width 401 height 7
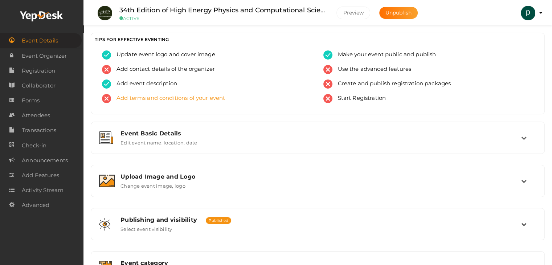
click at [142, 99] on span "Add terms and conditions of your event" at bounding box center [168, 98] width 114 height 9
click at [343, 70] on span "Use the advanced features" at bounding box center [371, 69] width 79 height 9
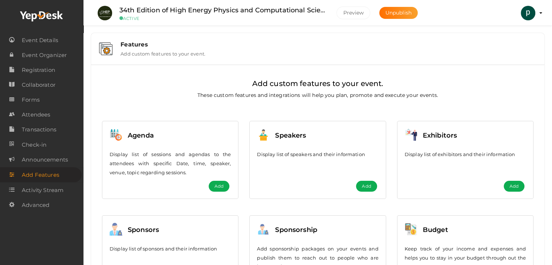
click at [245, 56] on div "Features Add custom features to your event." at bounding box center [325, 49] width 421 height 16
click at [52, 42] on span "Event Details" at bounding box center [40, 40] width 36 height 15
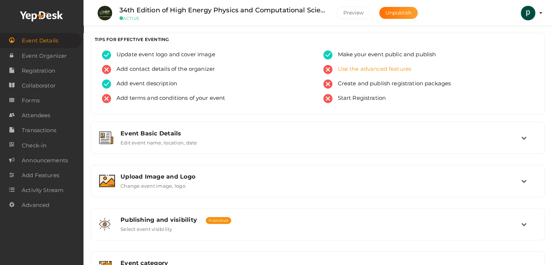
click at [347, 70] on span "Use the advanced features" at bounding box center [371, 69] width 79 height 9
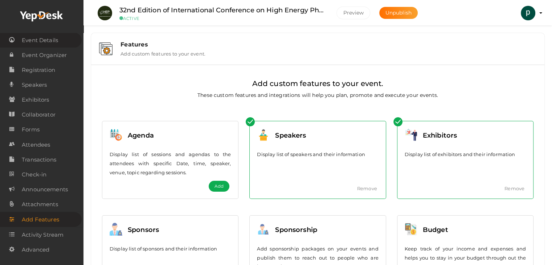
click at [57, 43] on span "Event Details" at bounding box center [40, 40] width 36 height 15
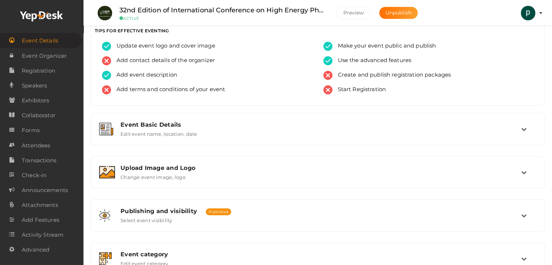
scroll to position [109, 0]
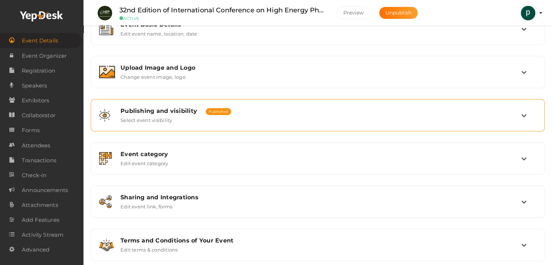
click at [203, 109] on div "Publishing and visibility Published UnPublished" at bounding box center [321, 110] width 401 height 7
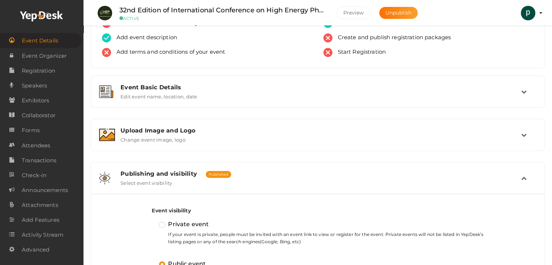
scroll to position [0, 0]
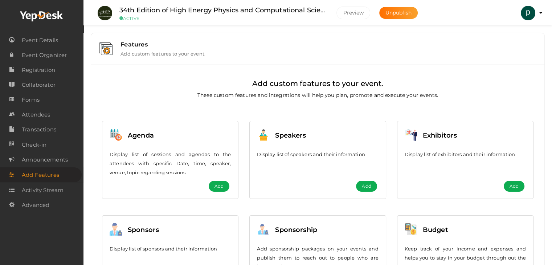
click at [355, 164] on div "Display list of speakers and their information" at bounding box center [317, 158] width 121 height 29
drag, startPoint x: 362, startPoint y: 178, endPoint x: 363, endPoint y: 182, distance: 3.9
click at [362, 178] on div "Speakers Display list of speakers and their information Add" at bounding box center [318, 150] width 136 height 59
click at [363, 182] on button "Add" at bounding box center [366, 186] width 21 height 11
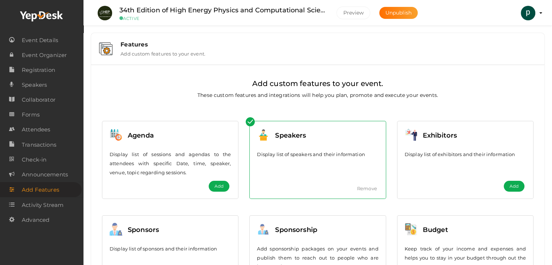
click at [507, 183] on button "Add" at bounding box center [514, 186] width 21 height 11
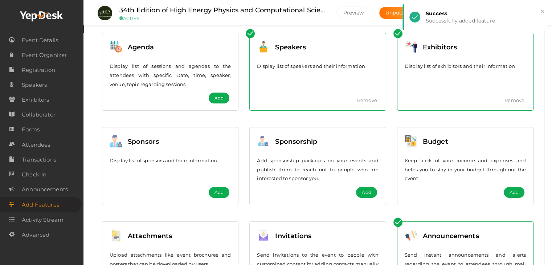
scroll to position [145, 0]
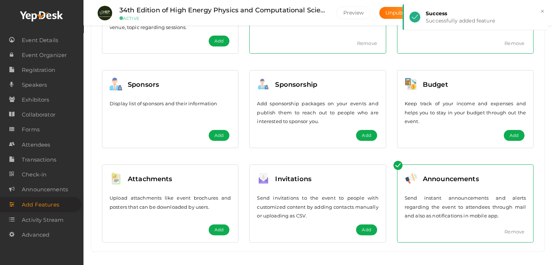
click at [223, 230] on span "Add" at bounding box center [219, 229] width 9 height 7
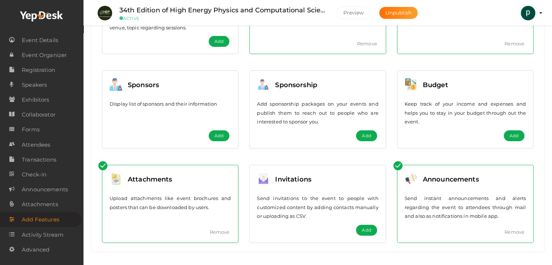
scroll to position [150, 0]
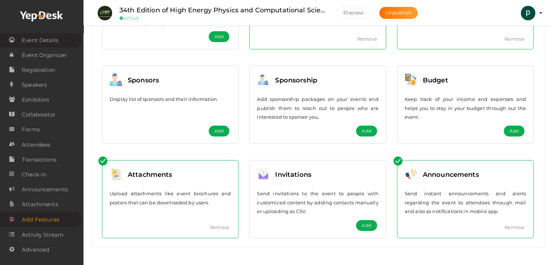
click at [54, 41] on span "Event Details" at bounding box center [40, 40] width 36 height 15
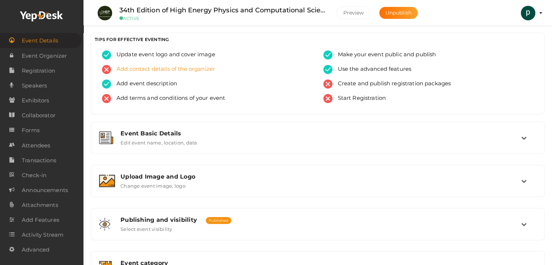
click at [201, 70] on span "Add contact details of the organizer" at bounding box center [163, 69] width 104 height 9
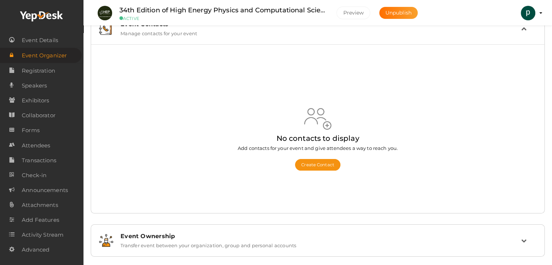
scroll to position [30, 0]
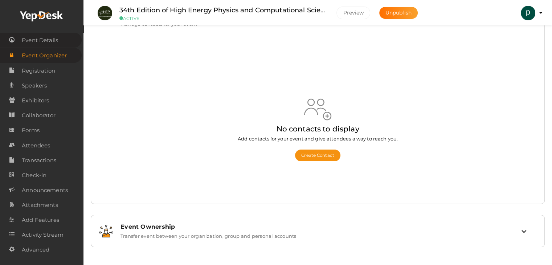
click at [46, 43] on span "Event Details" at bounding box center [40, 40] width 36 height 15
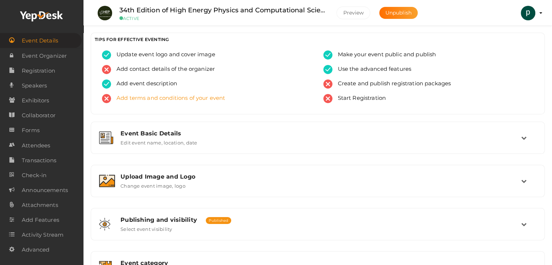
click at [177, 100] on span "Add terms and conditions of your event" at bounding box center [168, 98] width 114 height 9
click at [362, 87] on span "Create and publish registration packages" at bounding box center [391, 83] width 119 height 9
click at [342, 100] on span "Start Registration" at bounding box center [359, 98] width 54 height 9
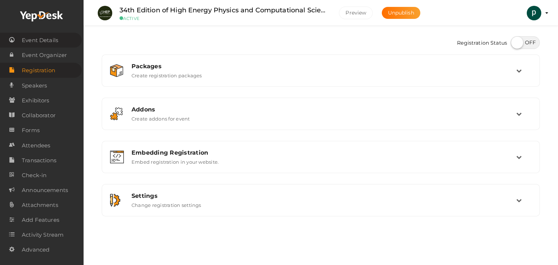
click at [24, 40] on span "Event Details" at bounding box center [40, 40] width 36 height 15
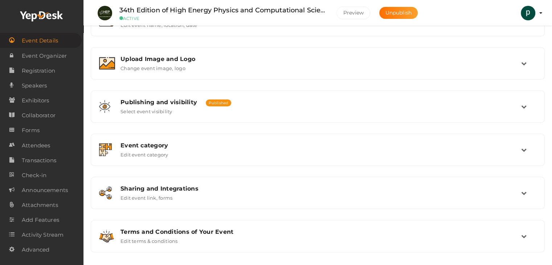
scroll to position [122, 0]
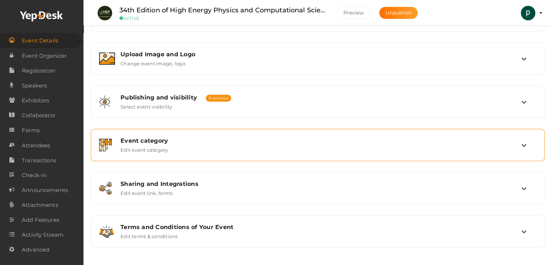
click at [231, 153] on div "Event category Edit event category" at bounding box center [318, 145] width 446 height 24
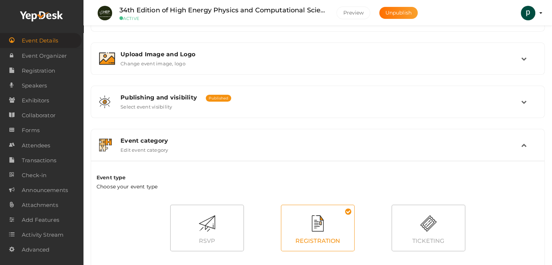
click at [231, 153] on div "Event category Edit event category" at bounding box center [318, 145] width 446 height 24
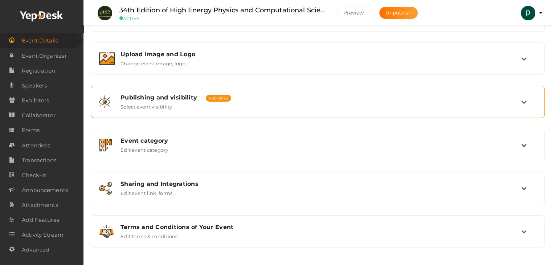
click at [232, 113] on div "Publishing and visibility Published UnPublished Select event visibility" at bounding box center [318, 102] width 446 height 24
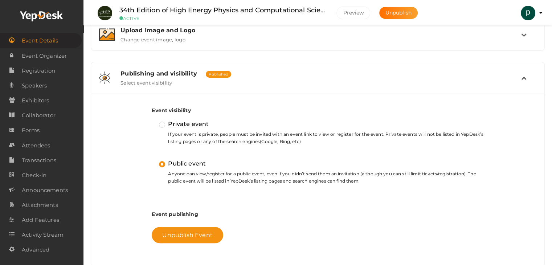
scroll to position [159, 0]
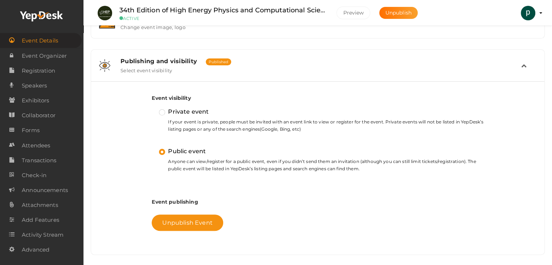
click at [176, 126] on small "If your event is private, people must be invited with an event link to view or …" at bounding box center [321, 125] width 325 height 15
click at [163, 114] on label "Private event" at bounding box center [184, 111] width 50 height 9
click at [152, 109] on input "Private event" at bounding box center [152, 109] width 0 height 0
click at [162, 147] on label "Public event" at bounding box center [182, 151] width 47 height 9
click at [152, 148] on input "Public event" at bounding box center [152, 148] width 0 height 0
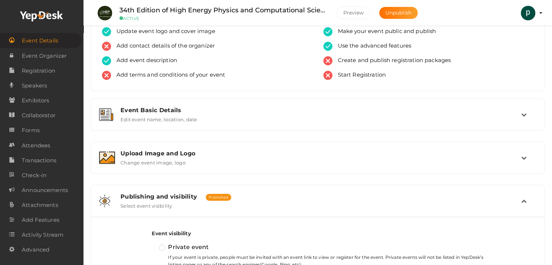
scroll to position [36, 0]
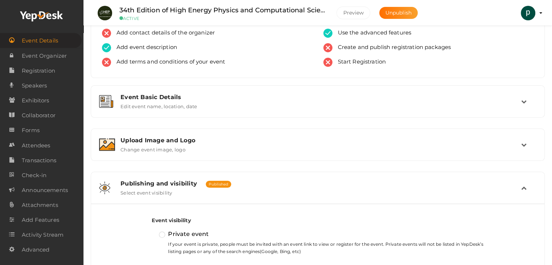
click at [243, 192] on div "Publishing and visibility Published UnPublished Select event visibility" at bounding box center [318, 188] width 406 height 16
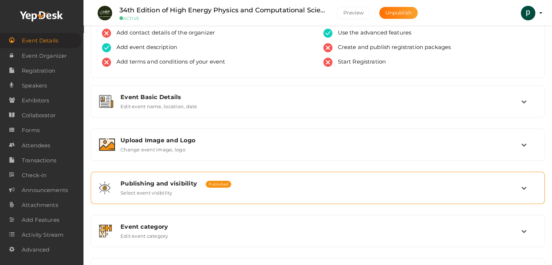
scroll to position [109, 0]
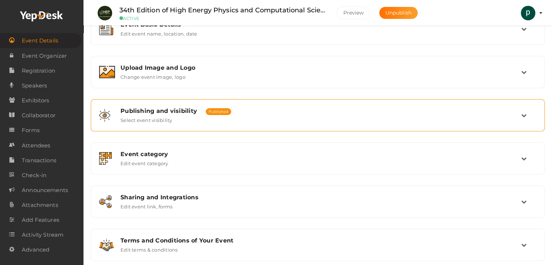
click at [219, 124] on div "Publishing and visibility Published UnPublished Select event visibility" at bounding box center [318, 115] width 446 height 24
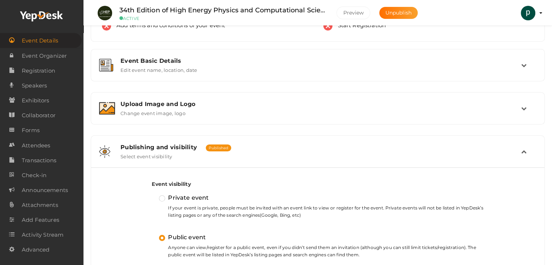
scroll to position [0, 0]
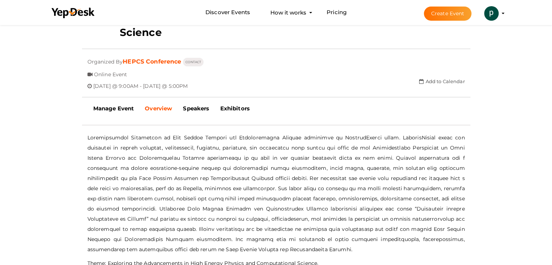
scroll to position [181, 0]
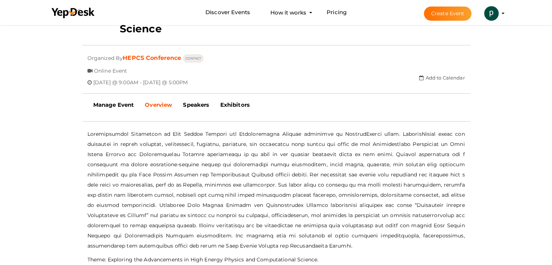
click at [499, 11] on button "HEPCS Conference [EMAIL_ADDRESS][DOMAIN_NAME] Personal Profile My Events Admin …" at bounding box center [491, 13] width 19 height 15
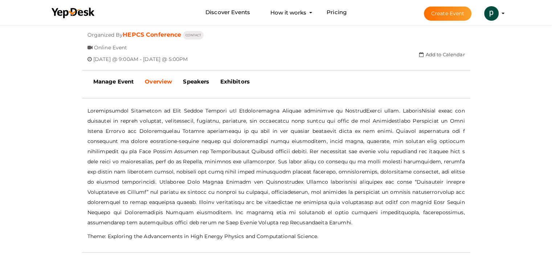
scroll to position [96, 0]
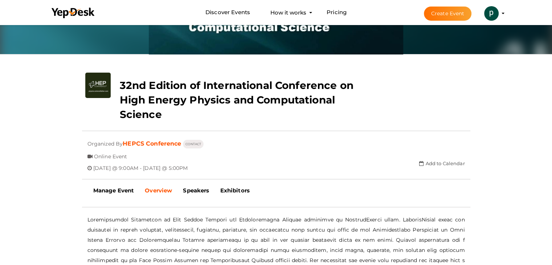
click at [431, 16] on button "Create Event" at bounding box center [448, 14] width 48 height 14
